Goal: Information Seeking & Learning: Learn about a topic

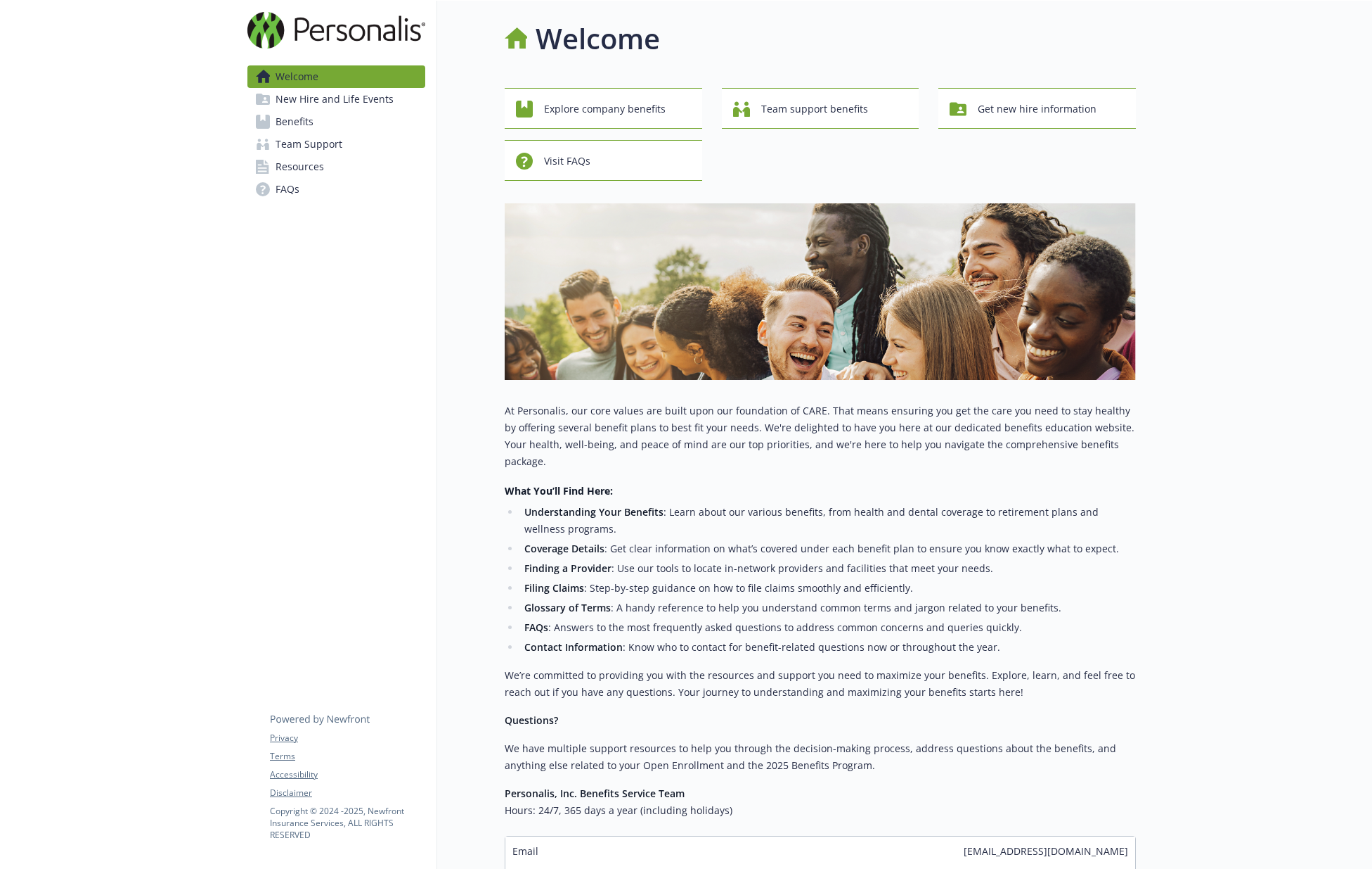
click at [332, 126] on link "Benefits" at bounding box center [337, 121] width 178 height 22
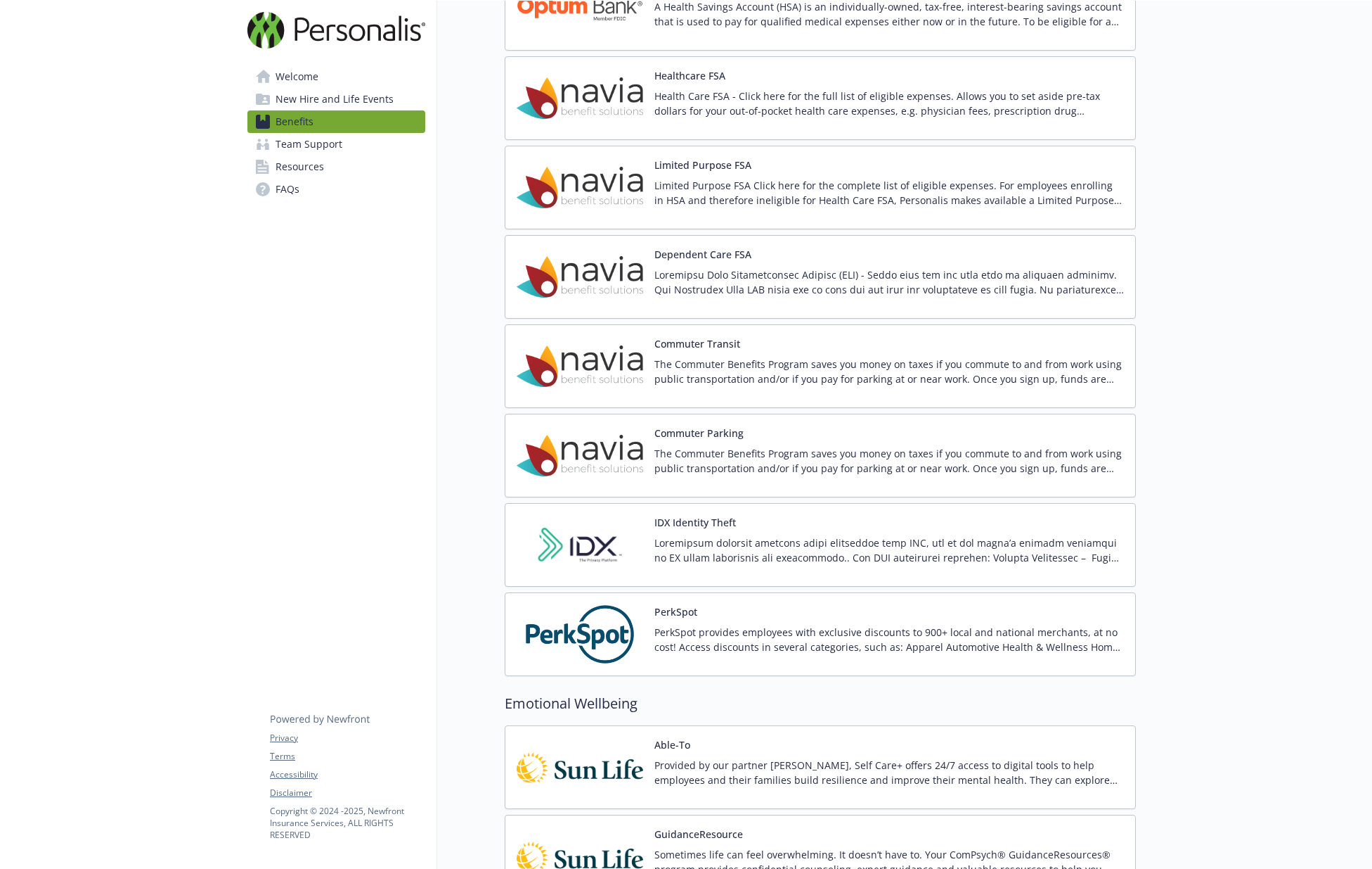
scroll to position [2063, 0]
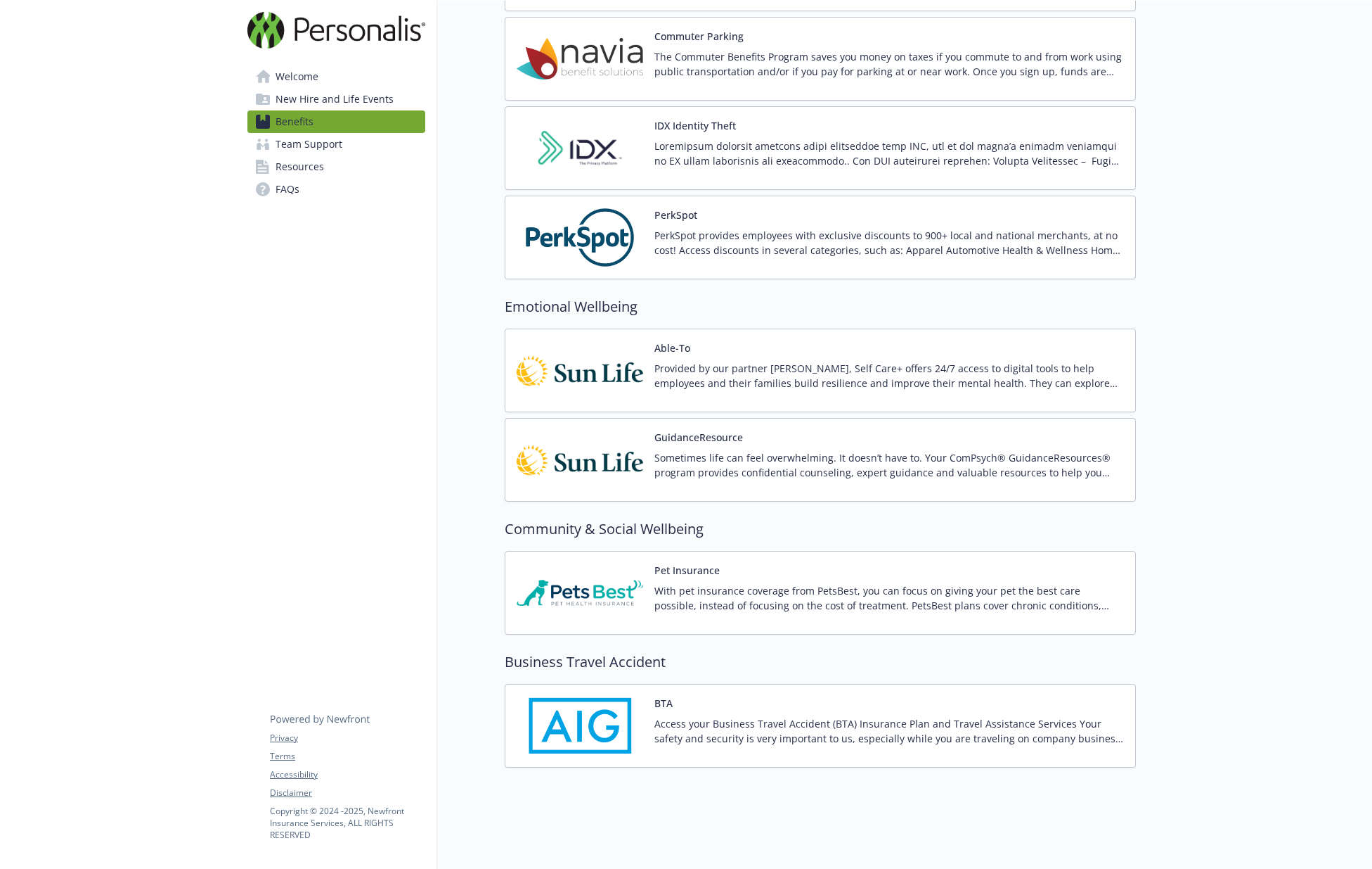
click at [300, 146] on span "Team Support" at bounding box center [309, 143] width 67 height 22
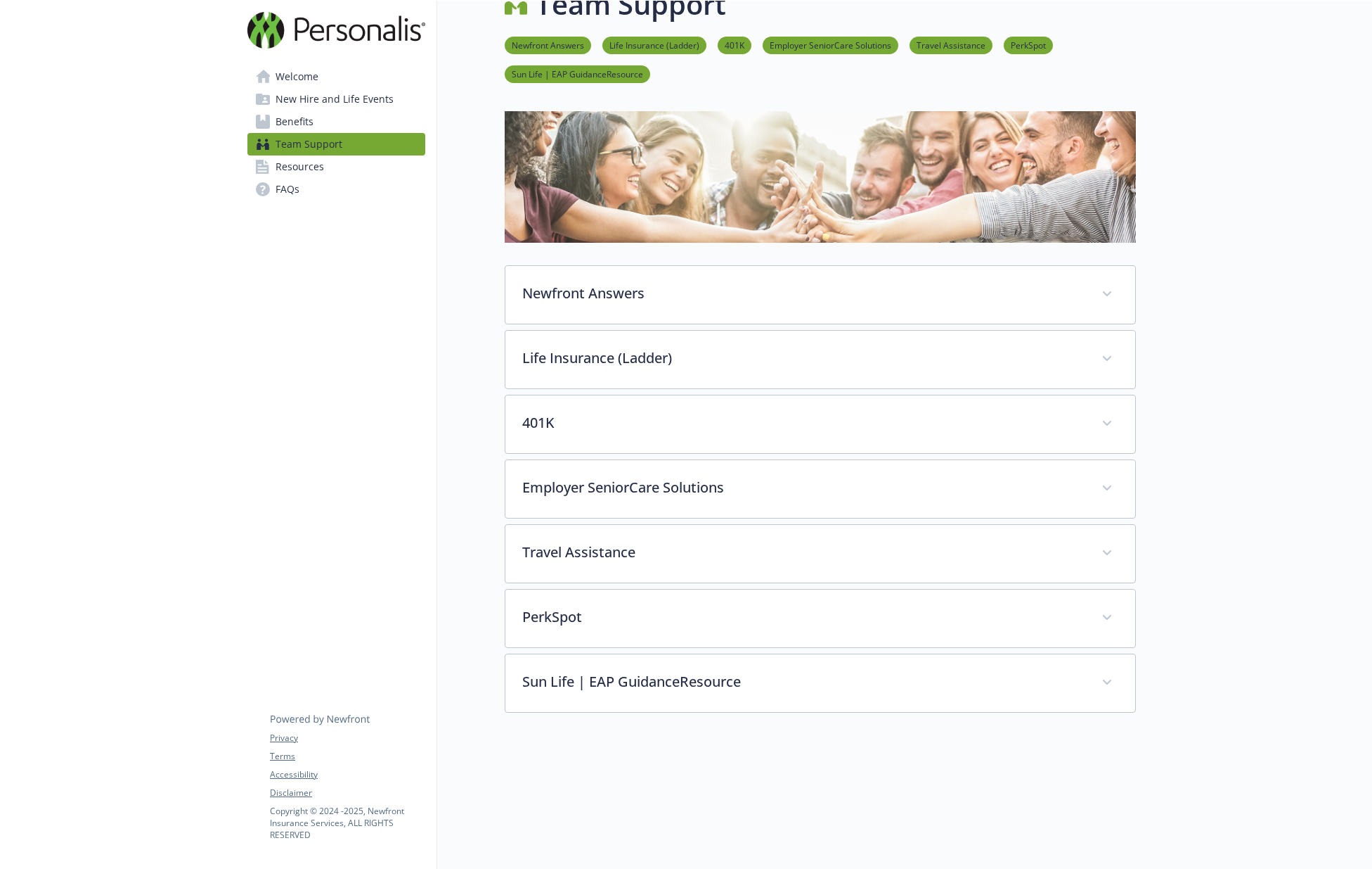
scroll to position [166, 0]
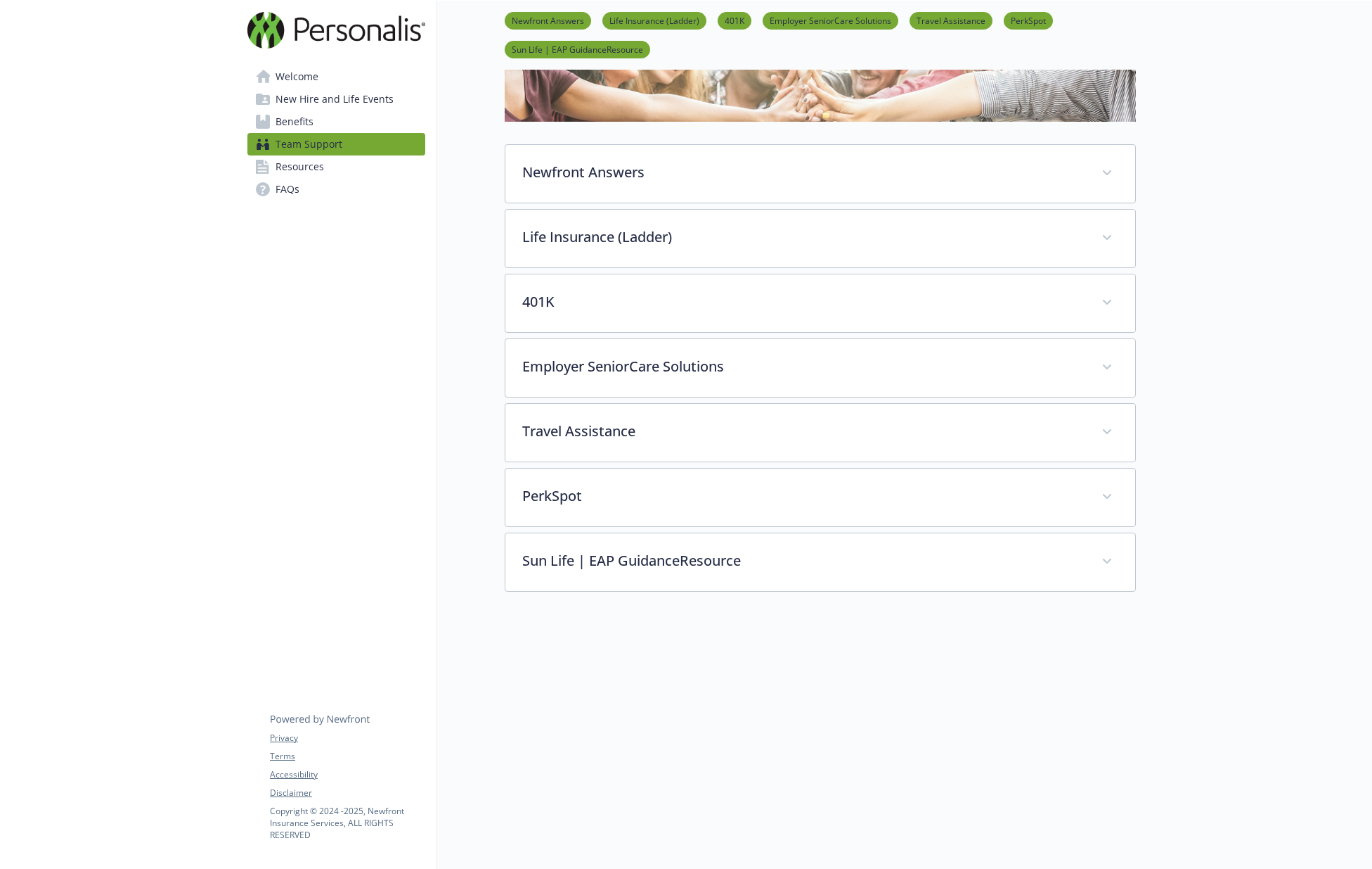
click at [308, 166] on span "Resources" at bounding box center [300, 166] width 48 height 22
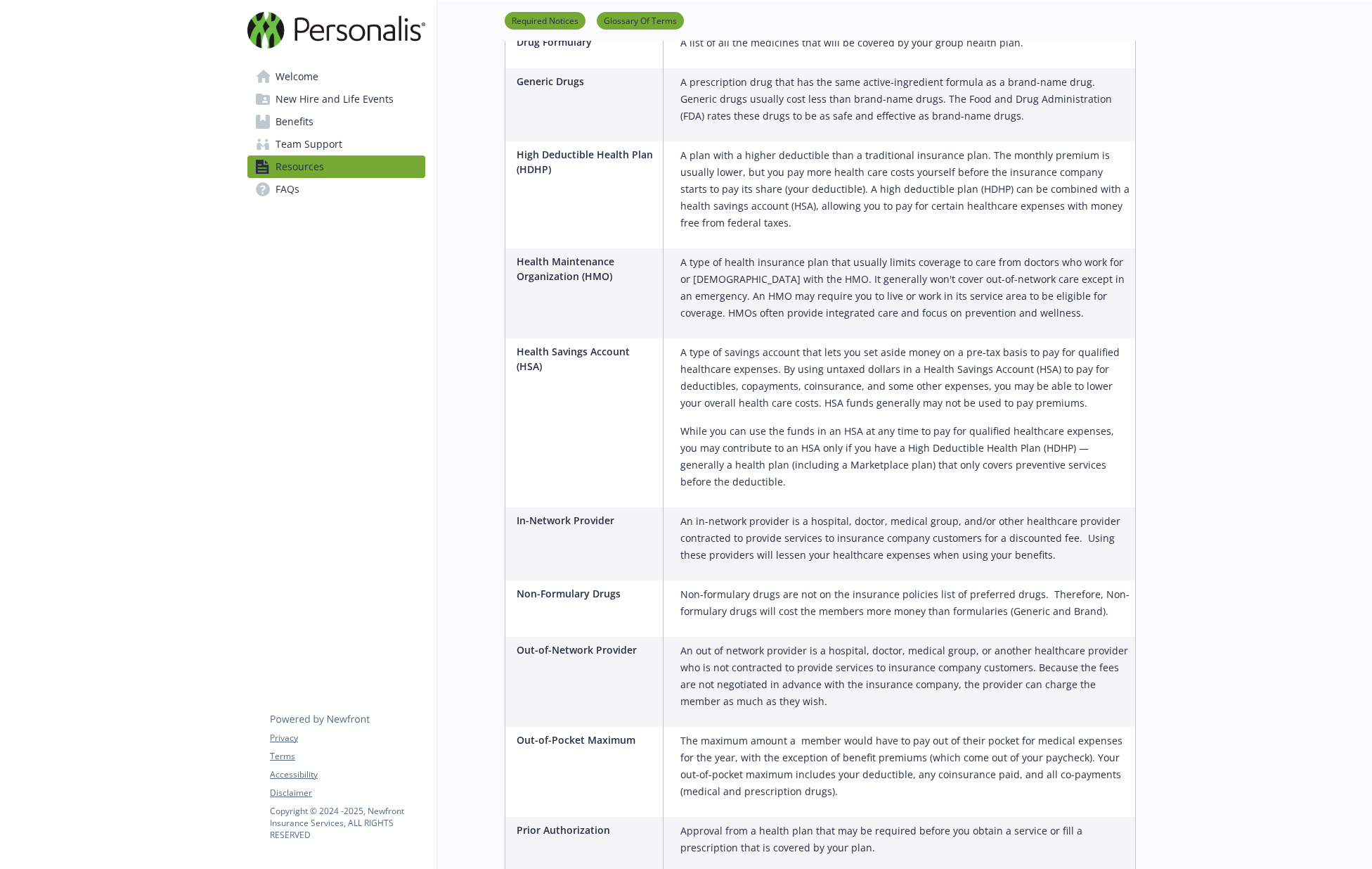
scroll to position [2712, 0]
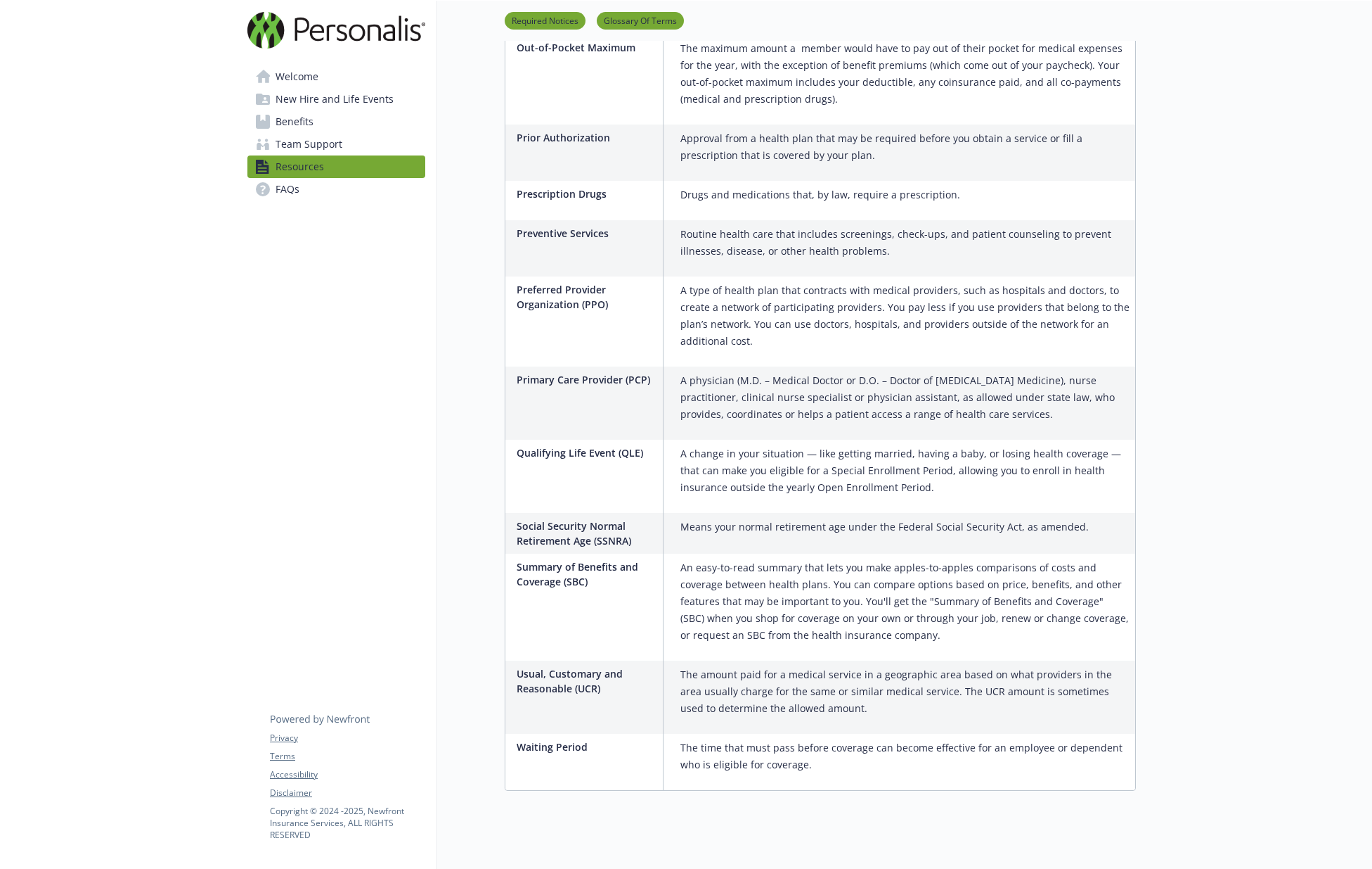
click at [317, 98] on span "New Hire and Life Events" at bounding box center [335, 99] width 118 height 22
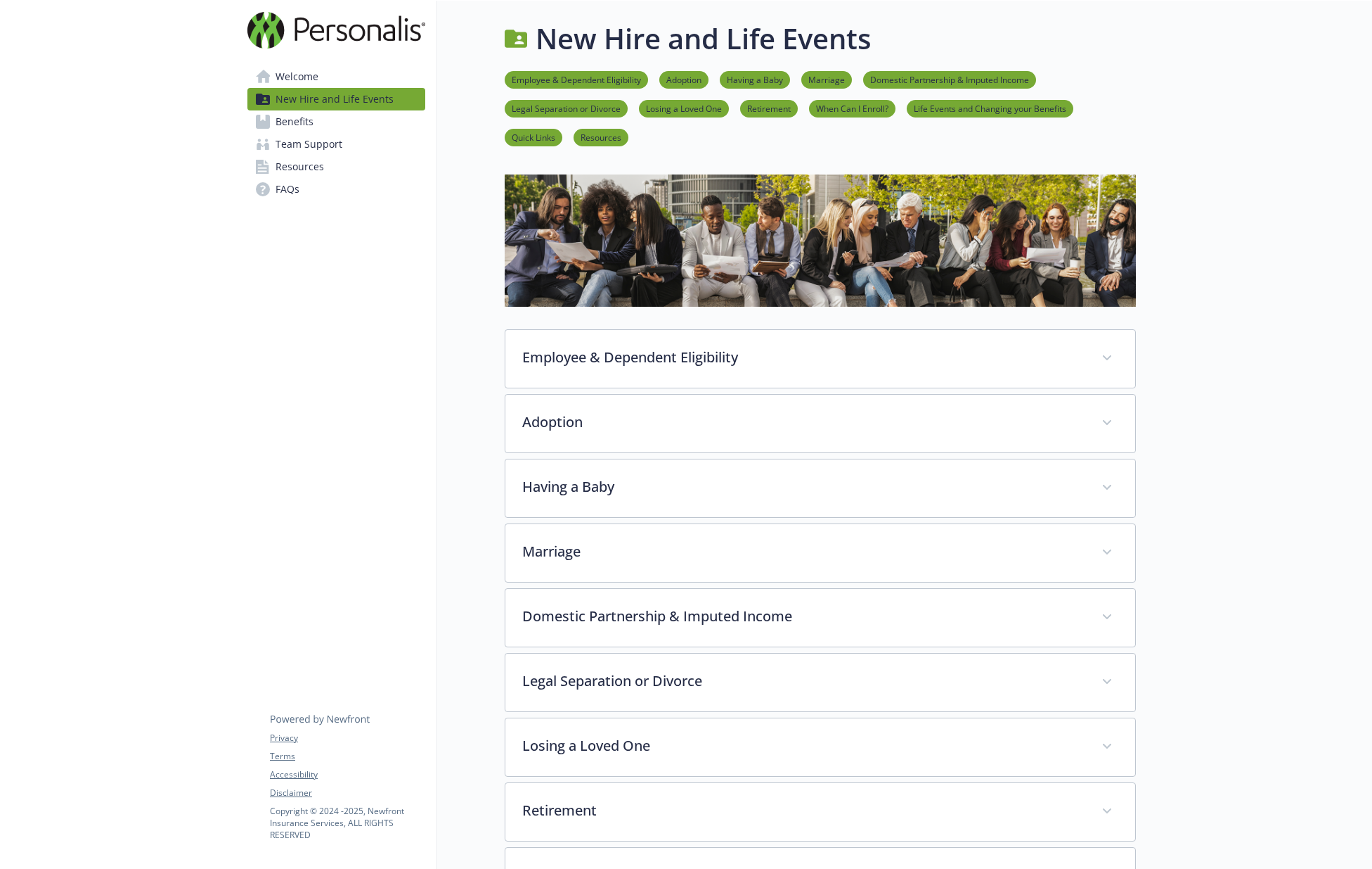
click at [327, 74] on link "Welcome" at bounding box center [337, 77] width 178 height 22
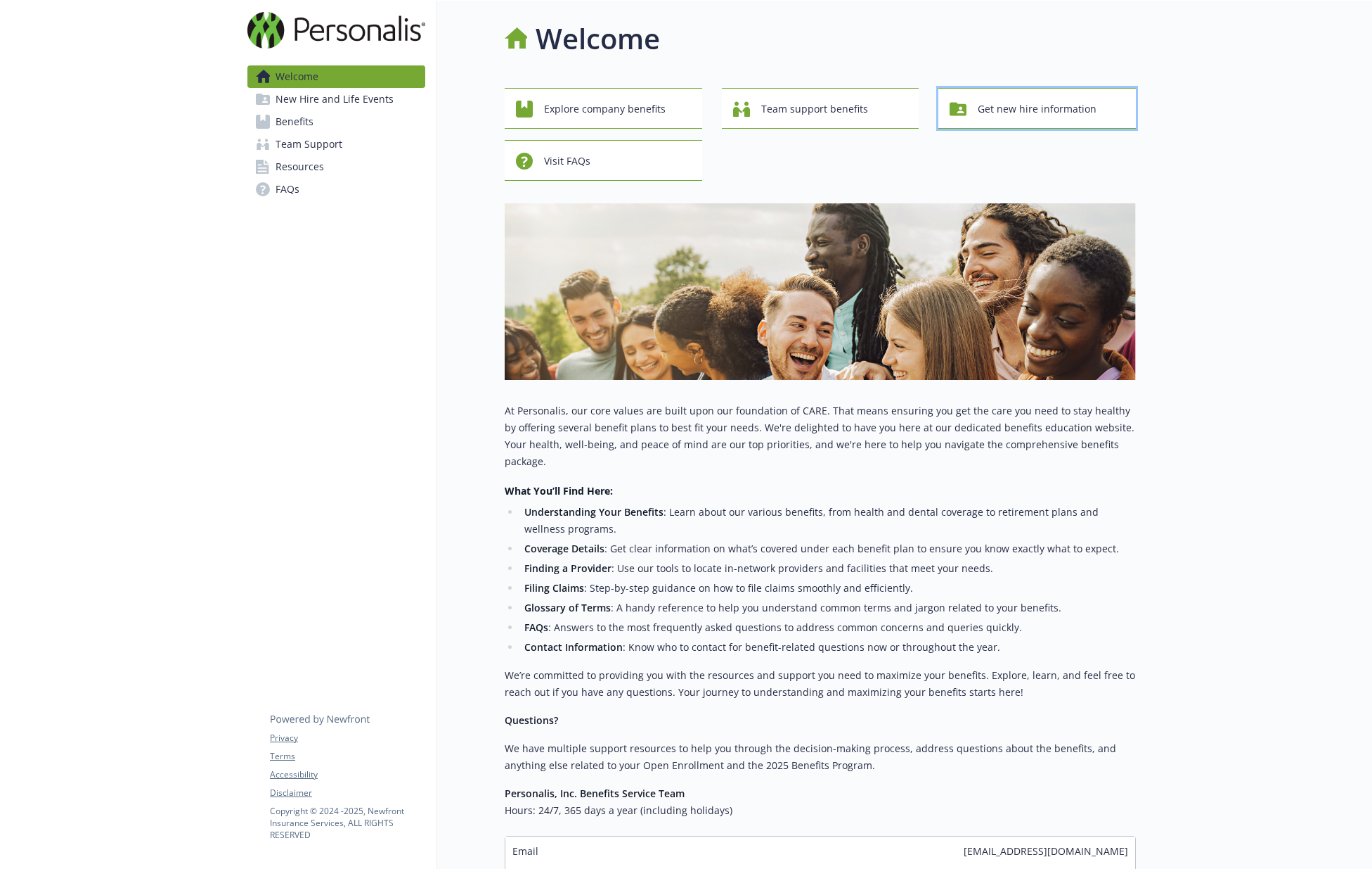
click at [1029, 113] on span "Get new hire information" at bounding box center [1037, 109] width 119 height 27
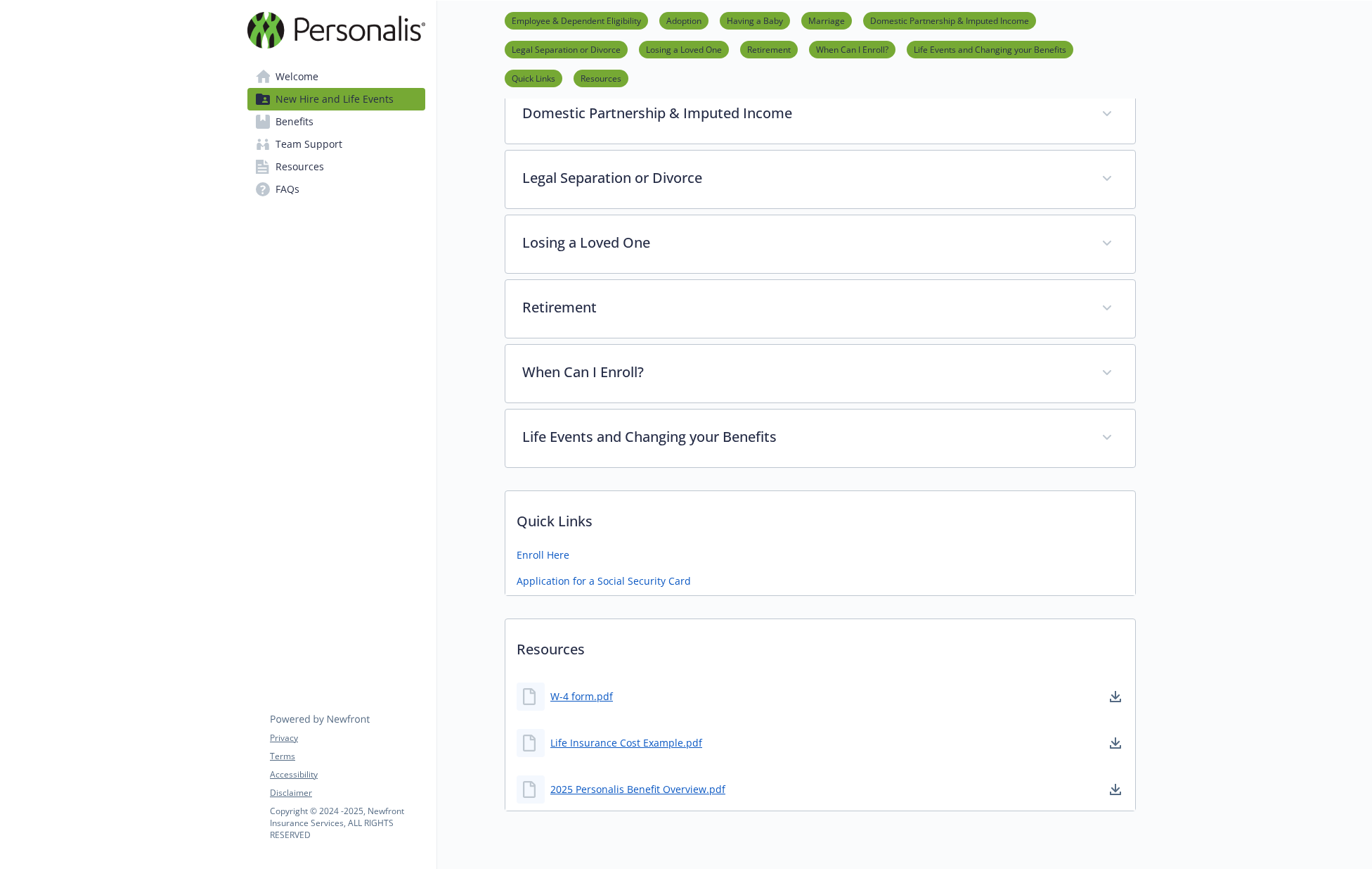
scroll to position [557, 0]
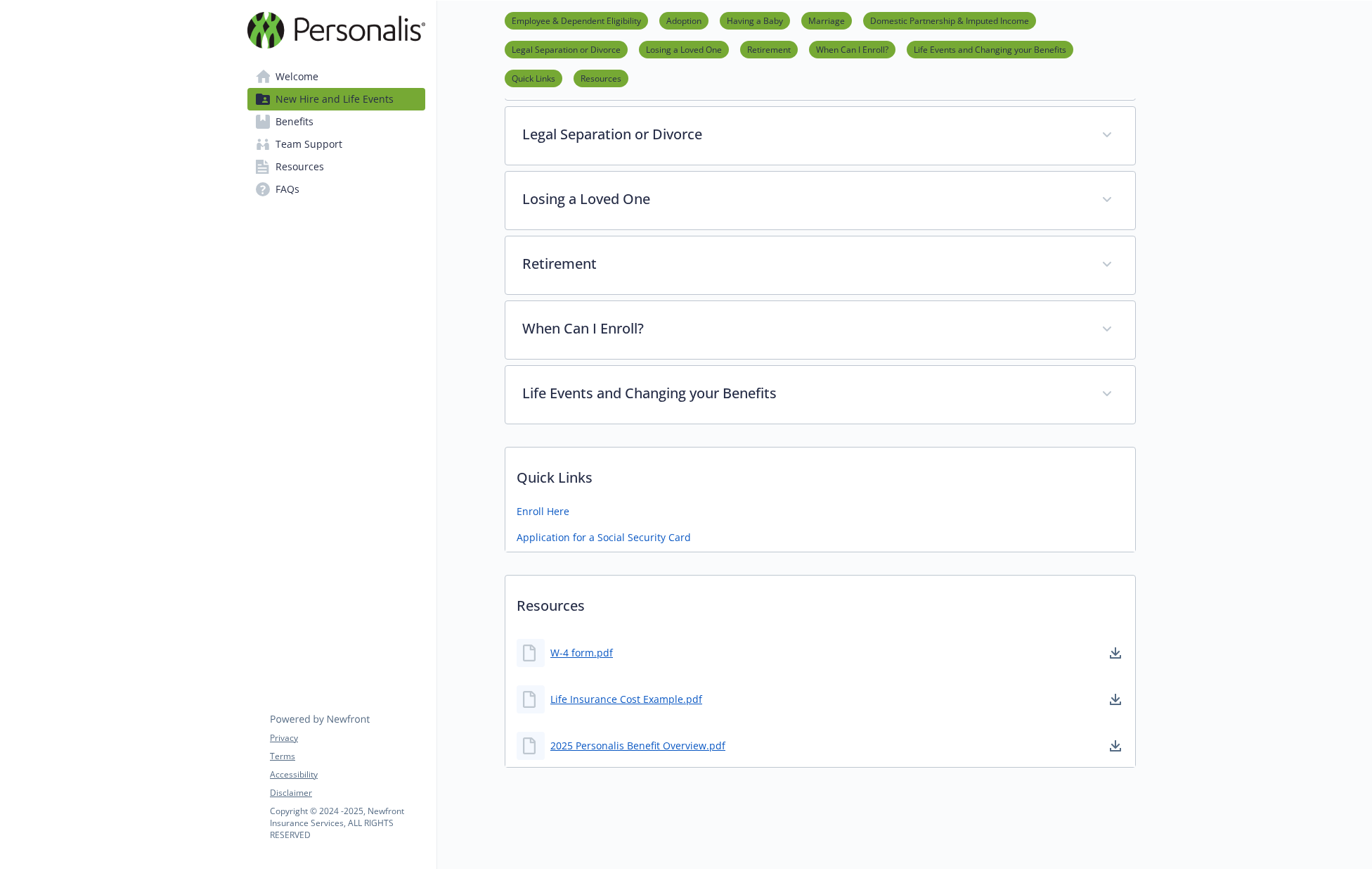
click at [314, 76] on span "Welcome" at bounding box center [297, 77] width 43 height 22
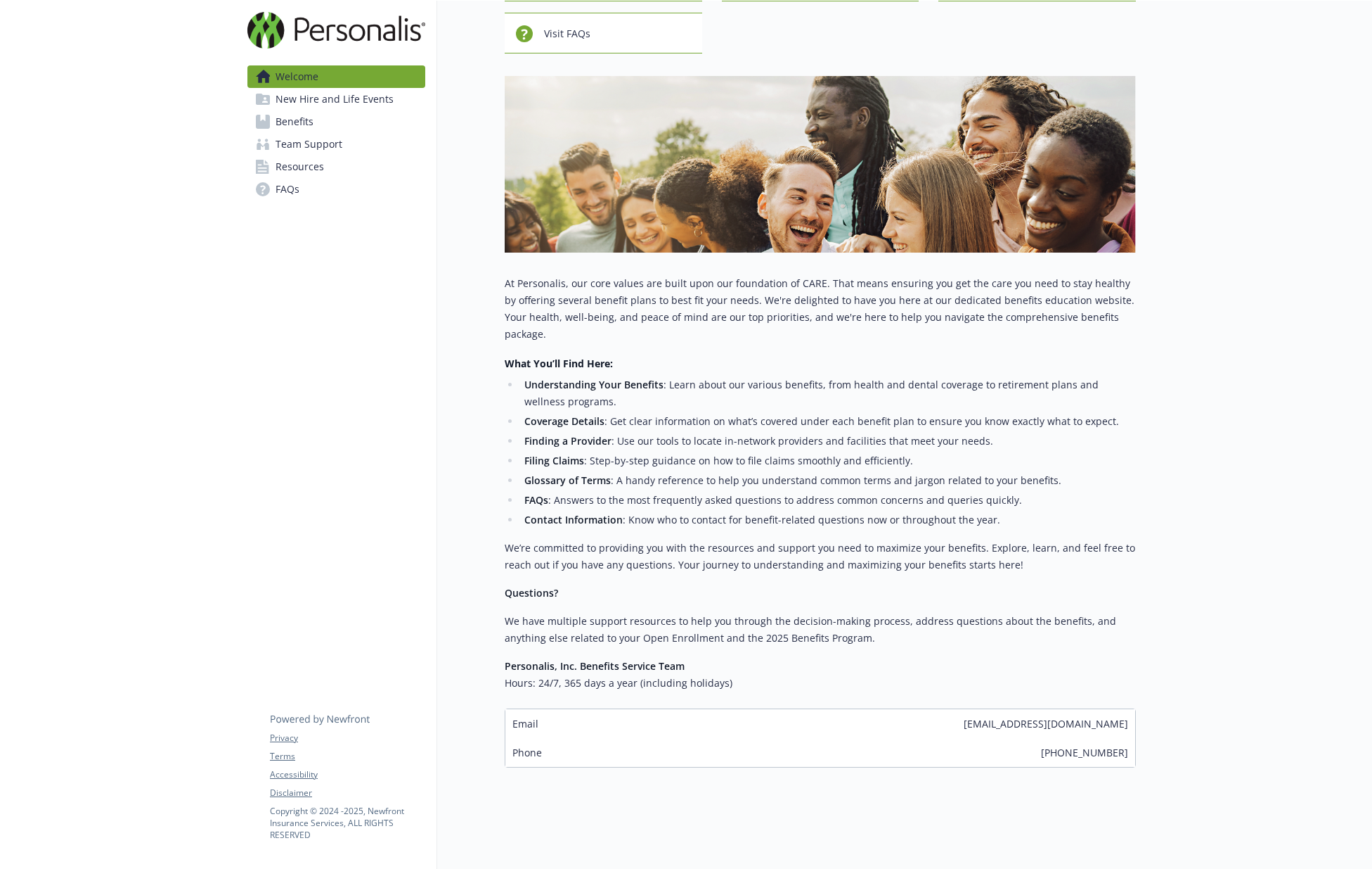
scroll to position [121, 0]
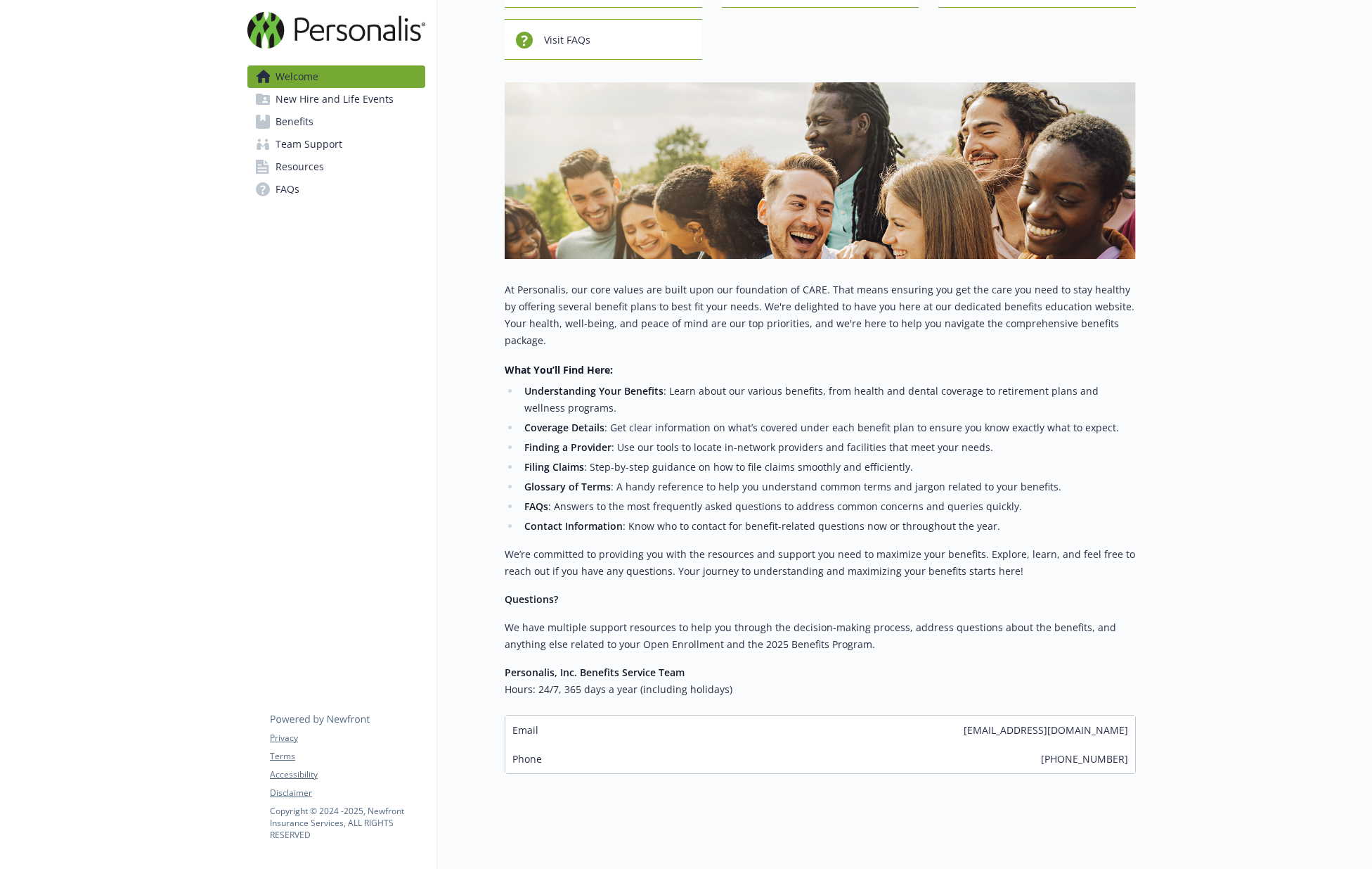
click at [343, 97] on span "New Hire and Life Events" at bounding box center [335, 99] width 118 height 22
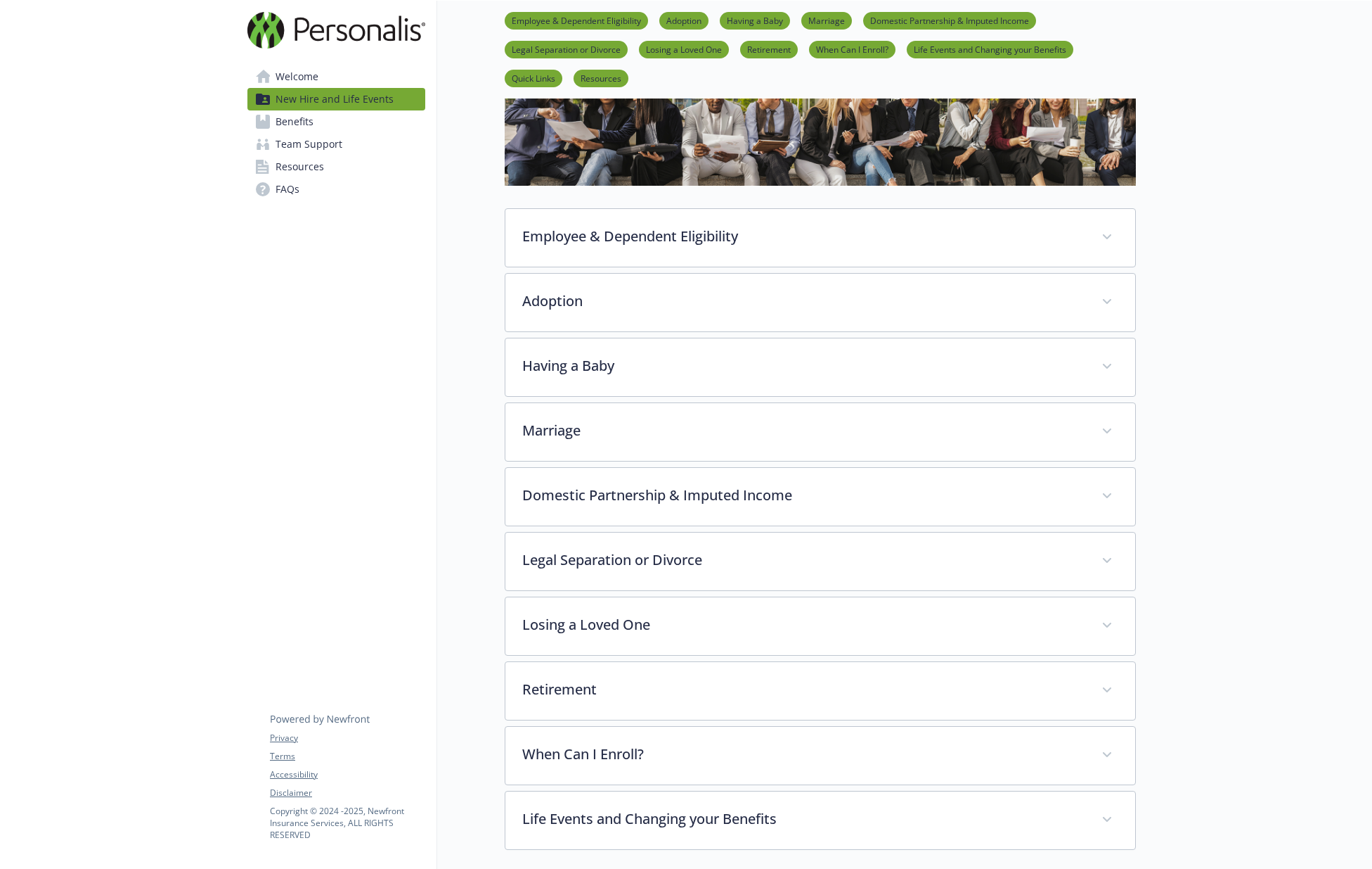
click at [343, 62] on div "Welcome New Hire and Life Events Benefits Team Support Resources FAQs Privacy T…" at bounding box center [336, 114] width 200 height 228
click at [379, 71] on link "Welcome" at bounding box center [337, 77] width 178 height 22
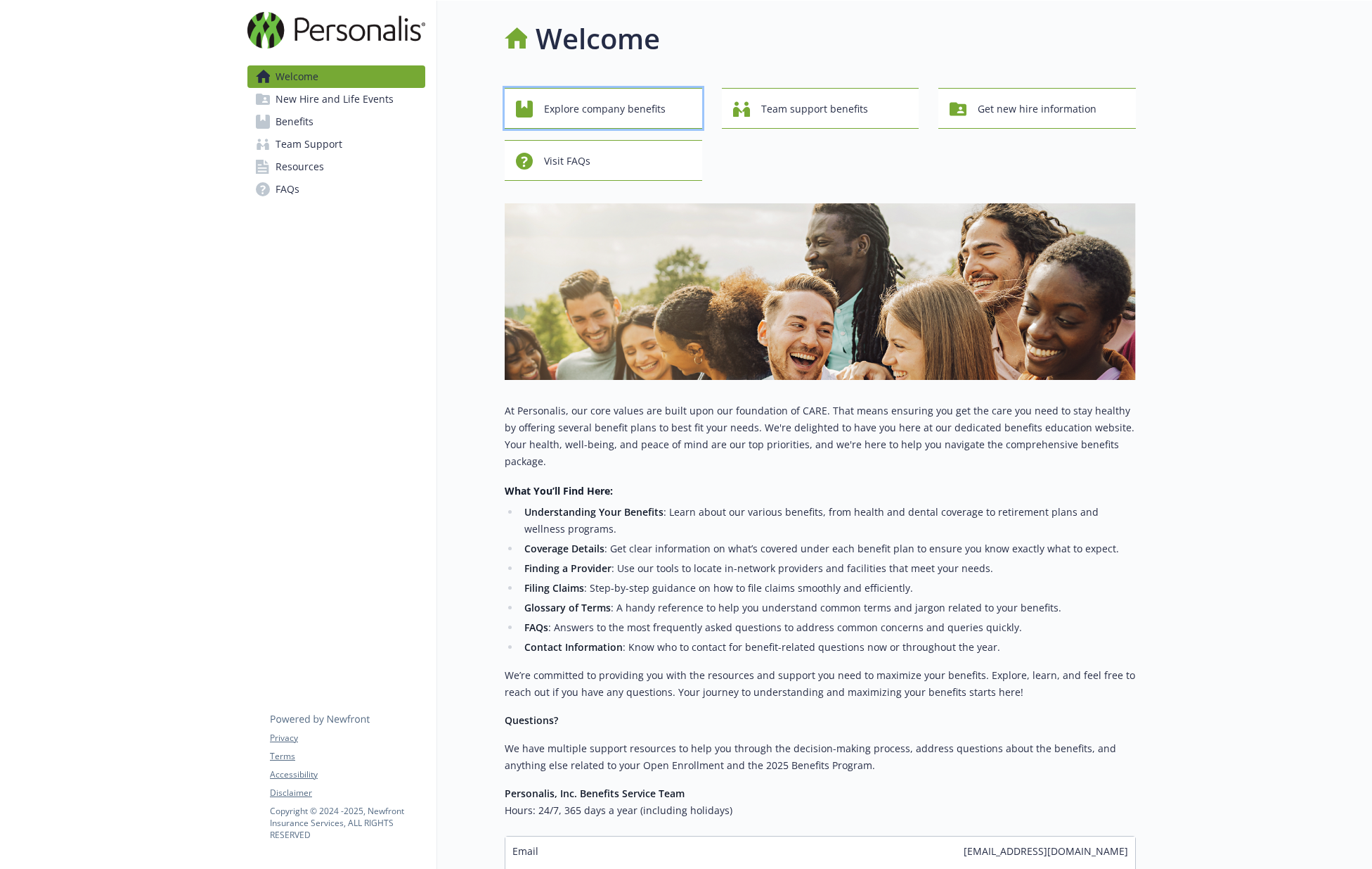
click at [576, 116] on span "Explore company benefits" at bounding box center [605, 109] width 122 height 27
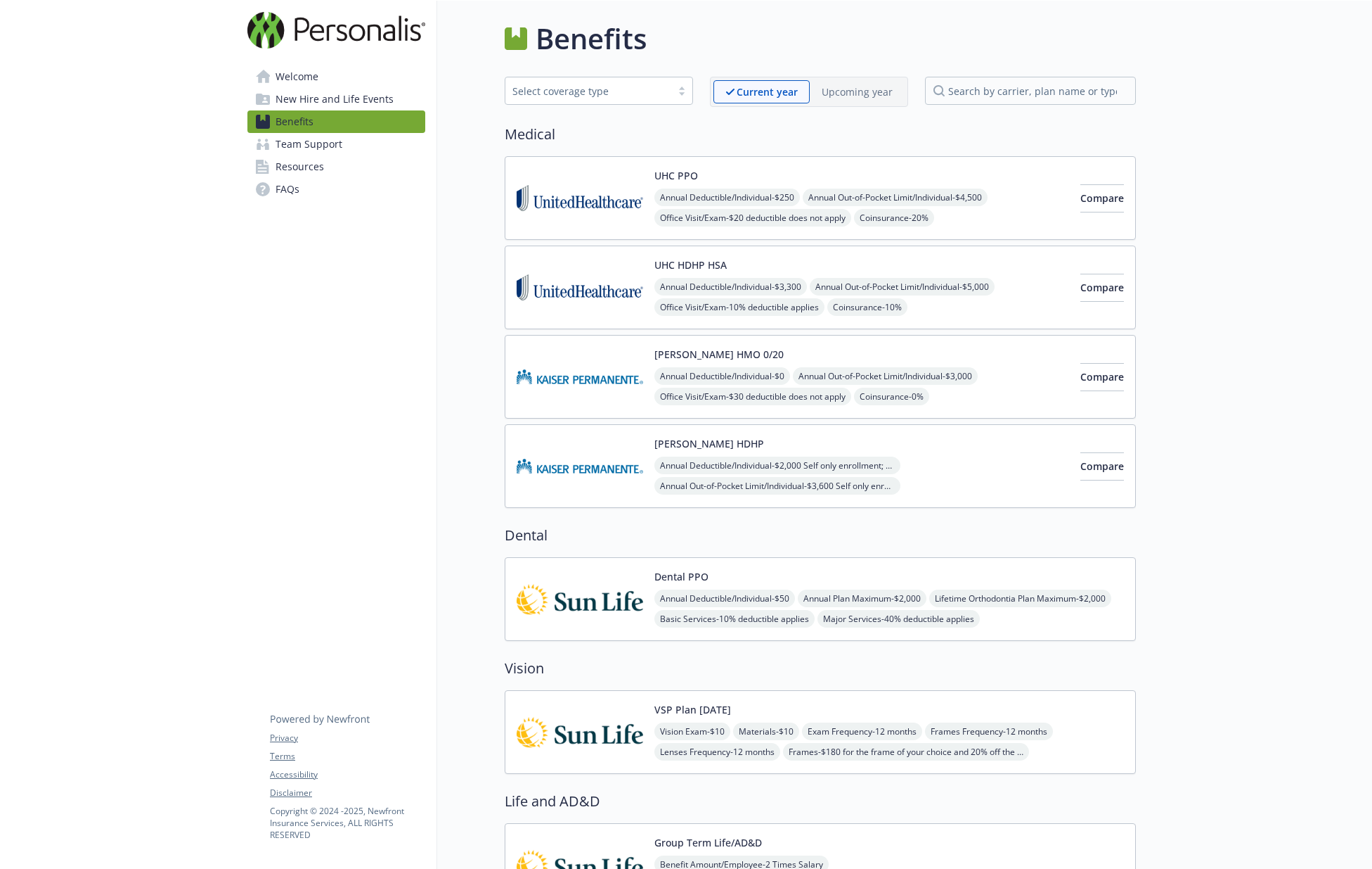
click at [329, 80] on link "Welcome" at bounding box center [337, 77] width 178 height 22
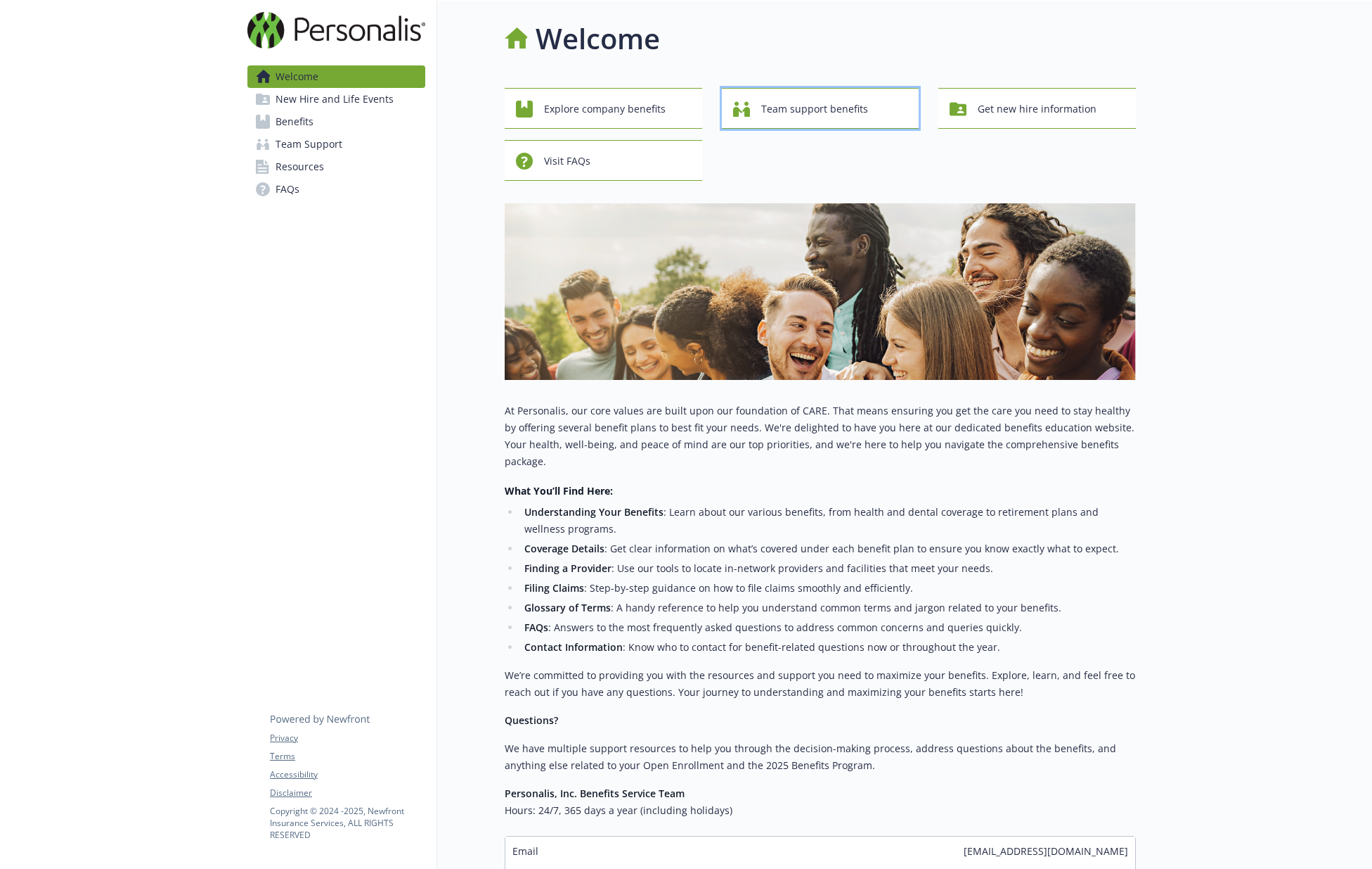
click at [873, 109] on div "Team support benefits" at bounding box center [822, 109] width 179 height 27
